Goal: Task Accomplishment & Management: Use online tool/utility

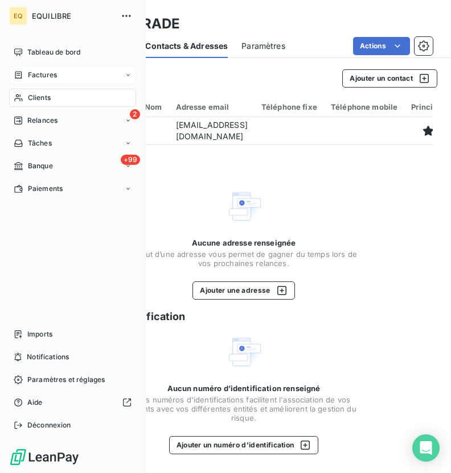
click at [27, 67] on div "Factures" at bounding box center [72, 75] width 127 height 18
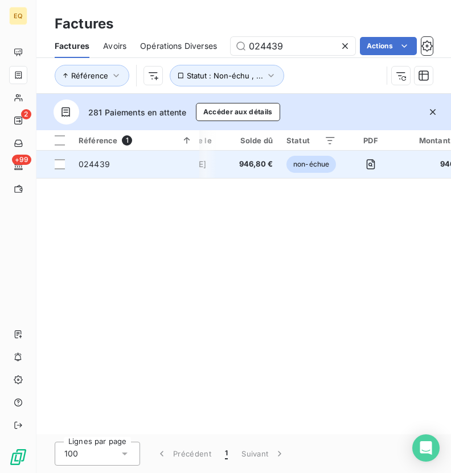
scroll to position [0, 185]
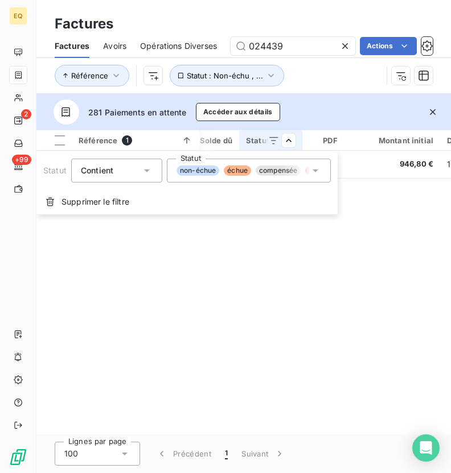
click at [299, 174] on span "compensée" at bounding box center [277, 171] width 45 height 10
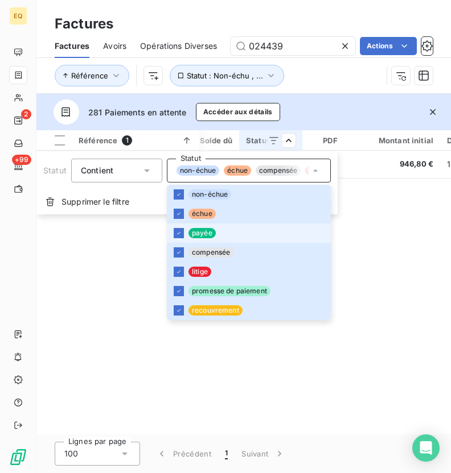
click at [184, 236] on li "payée" at bounding box center [249, 233] width 164 height 19
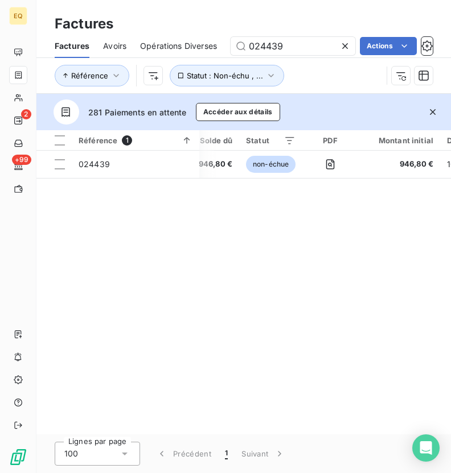
click at [331, 76] on html "EQ 2 +99 Factures Factures Avoirs Opérations Diverses 024439 Actions Référence …" at bounding box center [225, 236] width 451 height 473
click at [434, 113] on icon "button" at bounding box center [433, 112] width 6 height 6
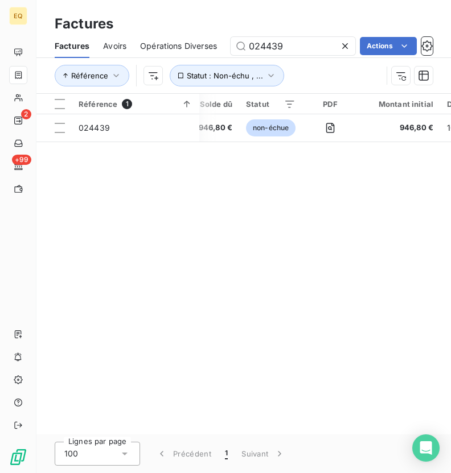
click at [345, 47] on icon at bounding box center [344, 45] width 11 height 11
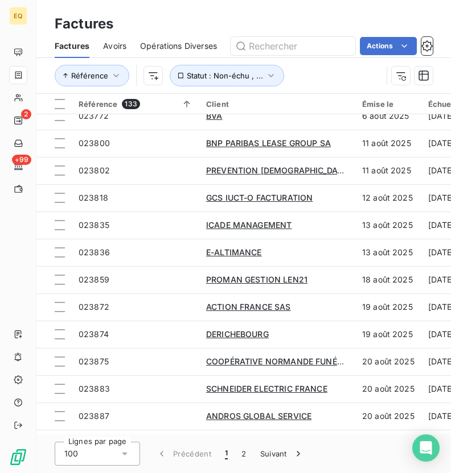
scroll to position [587, 0]
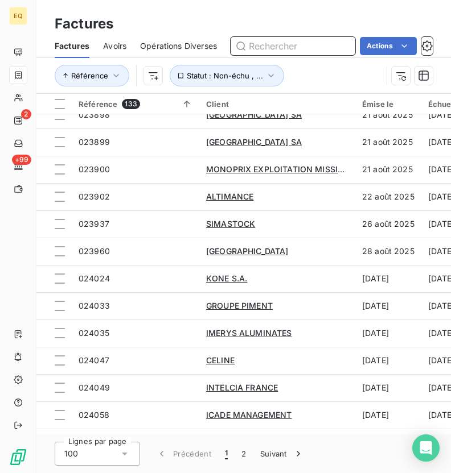
click at [316, 44] on input "text" at bounding box center [292, 46] width 125 height 18
type input "derichbourg"
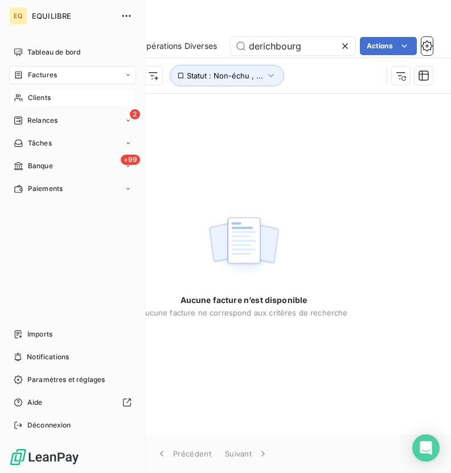
click at [24, 94] on div "Clients" at bounding box center [72, 98] width 127 height 18
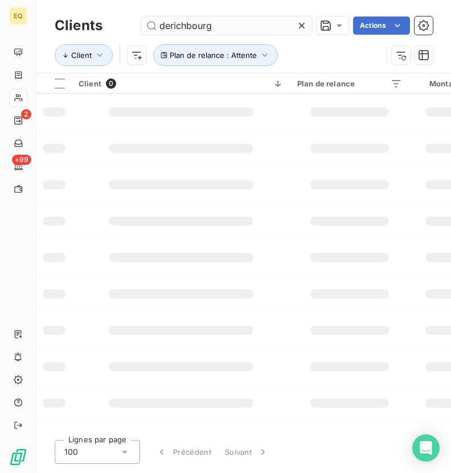
type input "derichbourg"
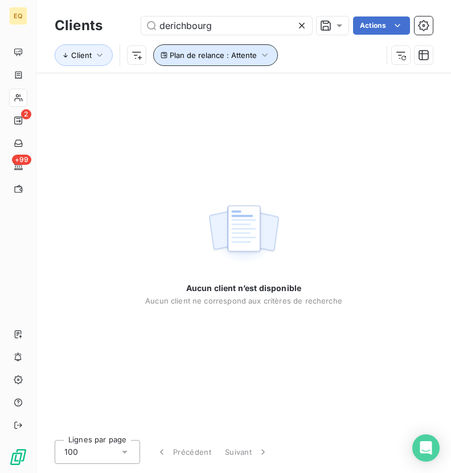
click at [250, 55] on span "Plan de relance : Attente" at bounding box center [213, 55] width 87 height 9
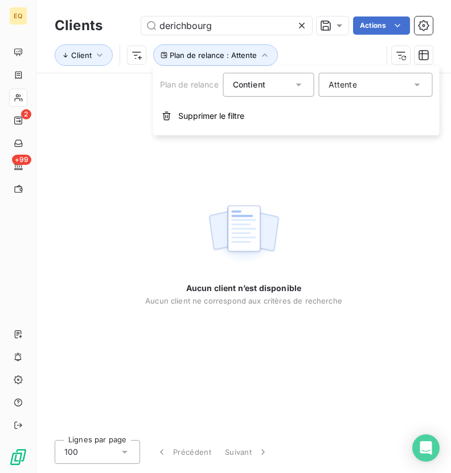
click at [337, 80] on div "Attente" at bounding box center [342, 84] width 28 height 11
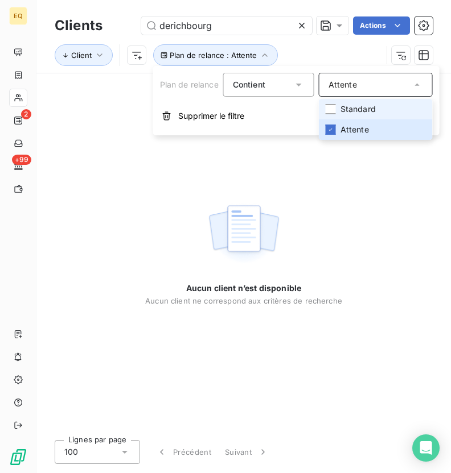
click at [346, 113] on span "Standard" at bounding box center [357, 109] width 35 height 11
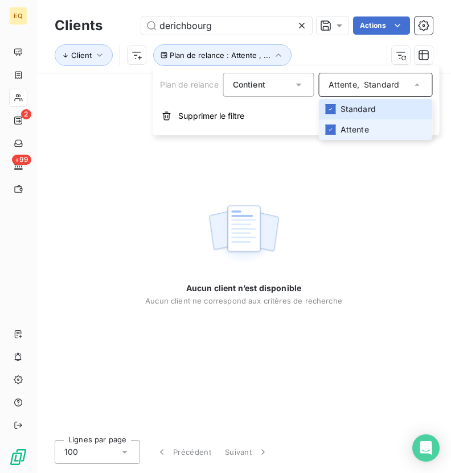
click at [352, 129] on span "Attente" at bounding box center [354, 129] width 28 height 11
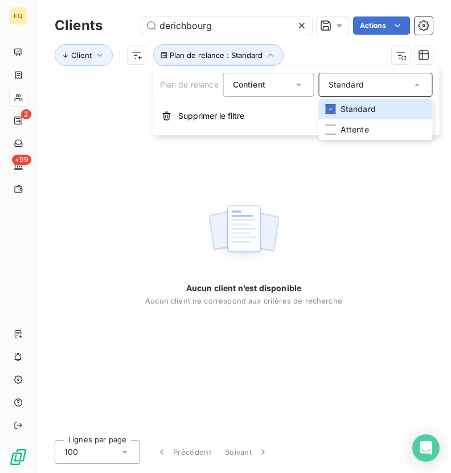
click at [265, 148] on div "Aucun client n’est disponible Aucun client ne correspond aux critères de recher…" at bounding box center [243, 252] width 197 height 358
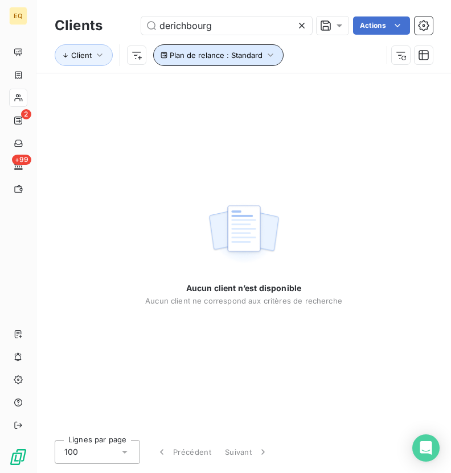
click at [259, 47] on button "Plan de relance : Standard" at bounding box center [218, 55] width 130 height 22
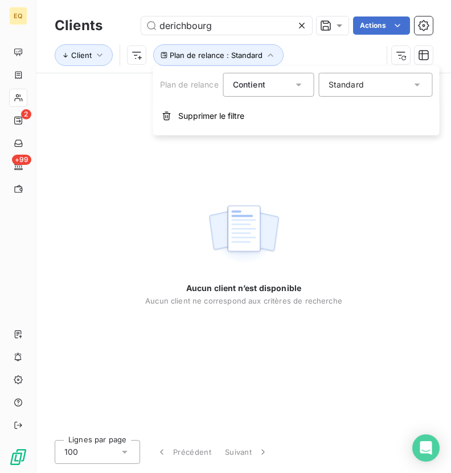
click at [284, 220] on div "Aucun client n’est disponible Aucun client ne correspond aux critères de recher…" at bounding box center [243, 252] width 197 height 107
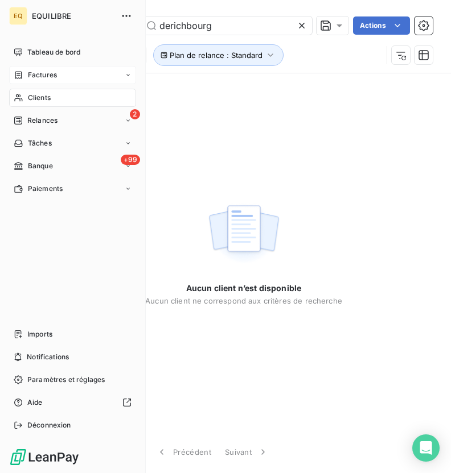
click at [21, 69] on div "Factures" at bounding box center [72, 75] width 127 height 18
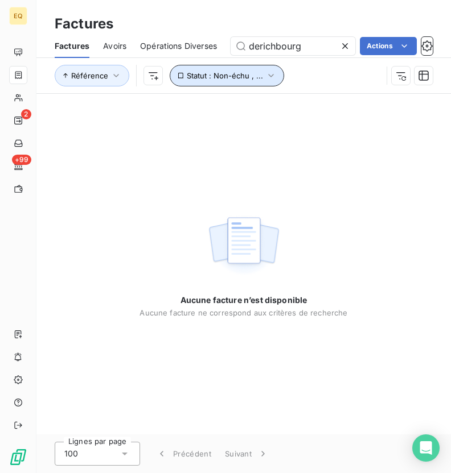
click at [265, 78] on icon "button" at bounding box center [270, 75] width 11 height 11
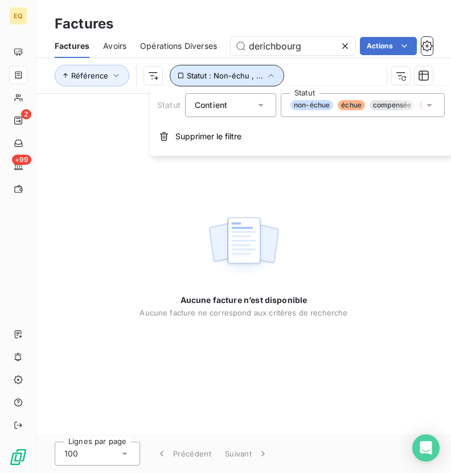
click at [266, 70] on icon "button" at bounding box center [270, 75] width 11 height 11
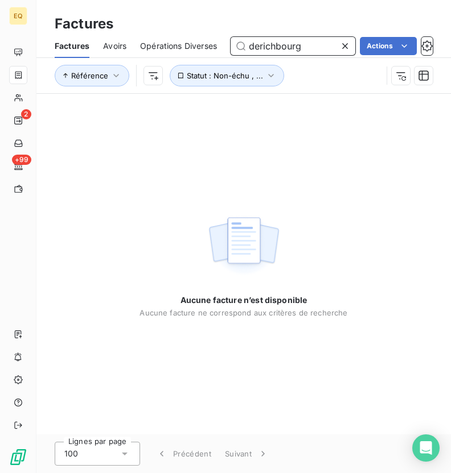
click at [312, 44] on input "derichbourg" at bounding box center [292, 46] width 125 height 18
click at [343, 44] on icon at bounding box center [344, 45] width 11 height 11
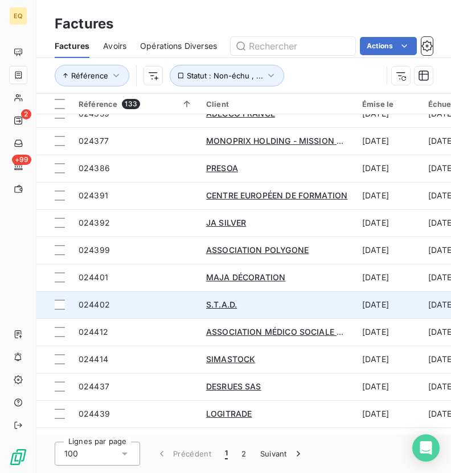
scroll to position [2415, 0]
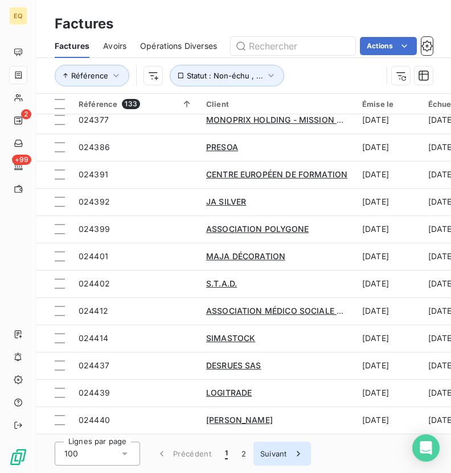
click at [270, 452] on button "Suivant" at bounding box center [281, 454] width 57 height 24
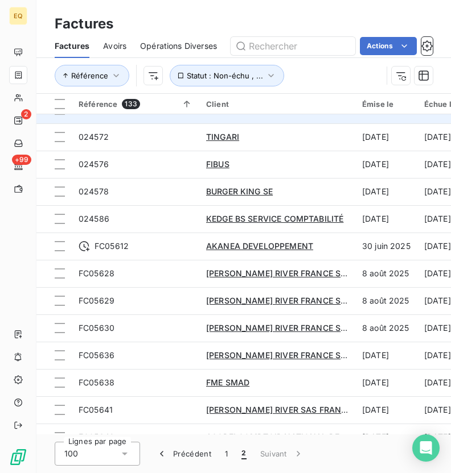
scroll to position [585, 0]
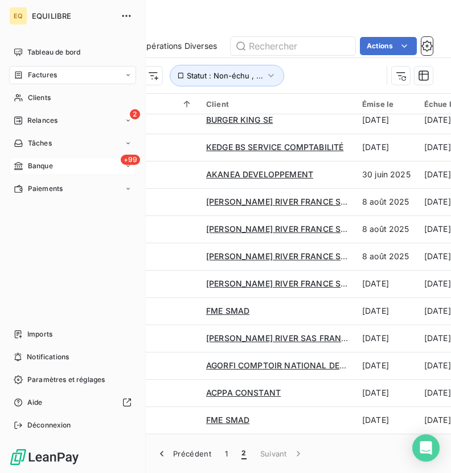
click at [28, 166] on span "Banque" at bounding box center [40, 166] width 25 height 10
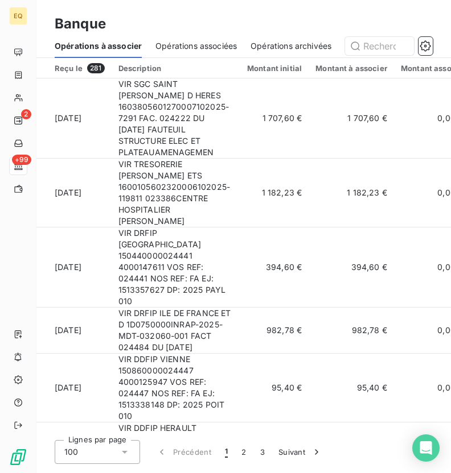
click at [211, 47] on span "Opérations associées" at bounding box center [195, 45] width 81 height 11
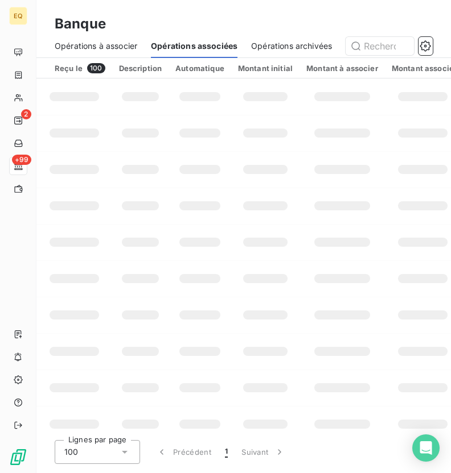
click at [197, 28] on div "Banque" at bounding box center [243, 24] width 414 height 20
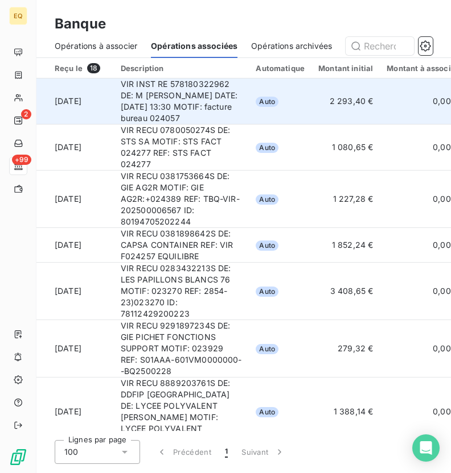
click at [51, 117] on td "[DATE]" at bounding box center [74, 102] width 77 height 46
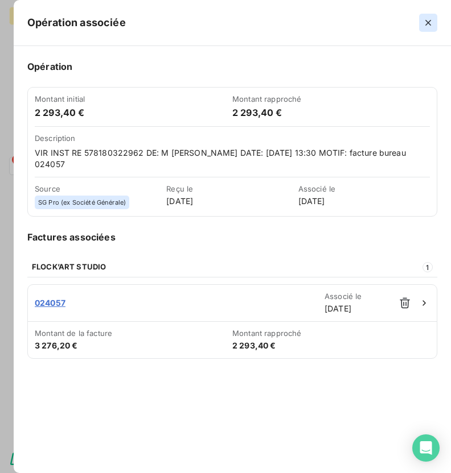
click at [425, 19] on icon "button" at bounding box center [427, 22] width 11 height 11
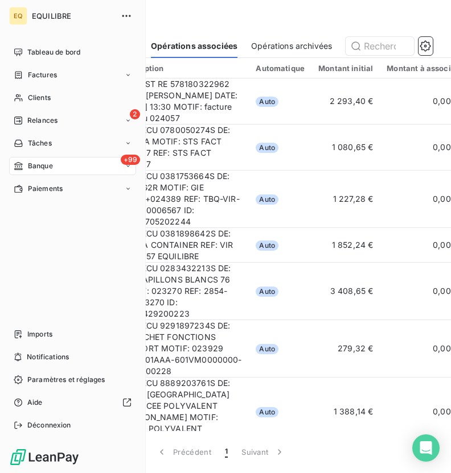
click at [44, 164] on span "Banque" at bounding box center [40, 166] width 25 height 10
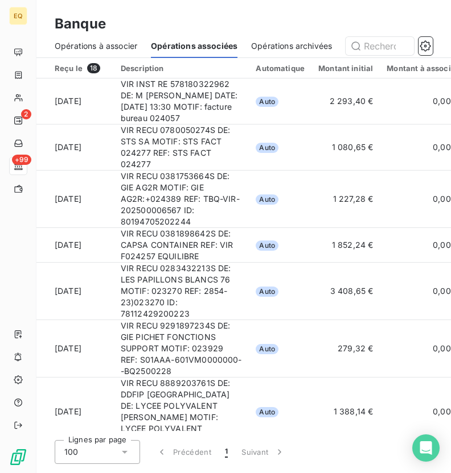
click at [94, 51] on span "Opérations à associer" at bounding box center [96, 45] width 82 height 11
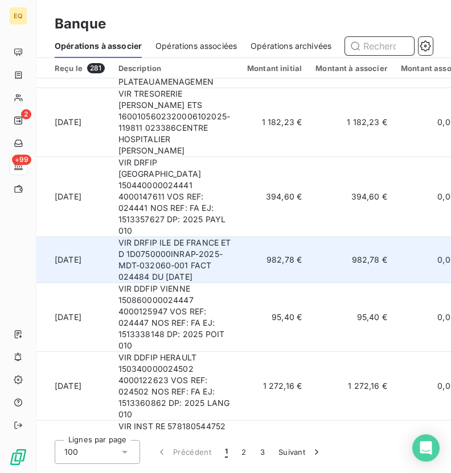
scroll to position [138, 0]
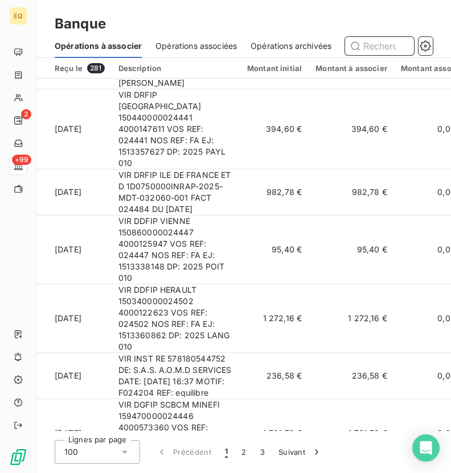
click at [179, 46] on span "Opérations associées" at bounding box center [195, 45] width 81 height 11
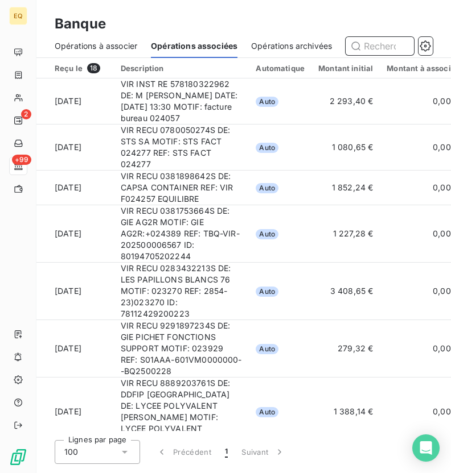
click at [99, 46] on span "Opérations à associer" at bounding box center [96, 45] width 82 height 11
